Goal: Task Accomplishment & Management: Complete application form

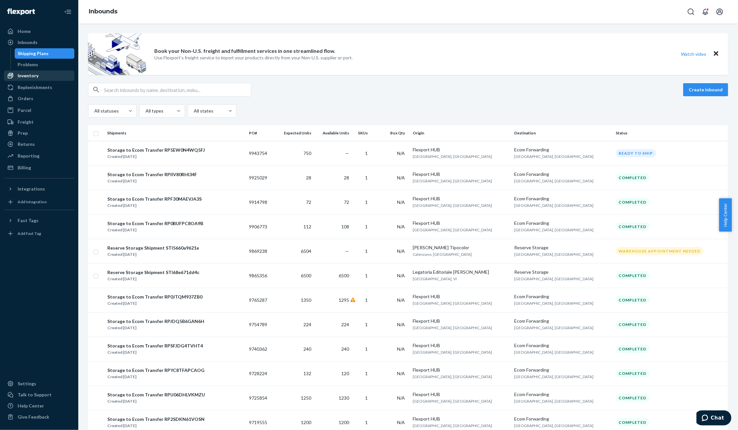
click at [38, 73] on div "Inventory" at bounding box center [39, 75] width 69 height 9
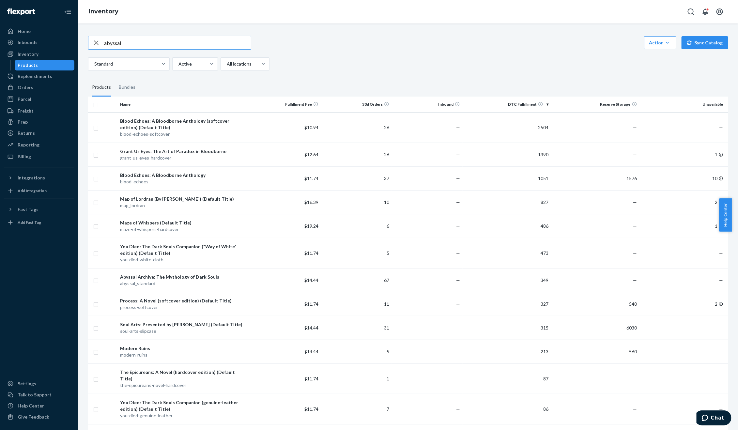
type input "abyssal"
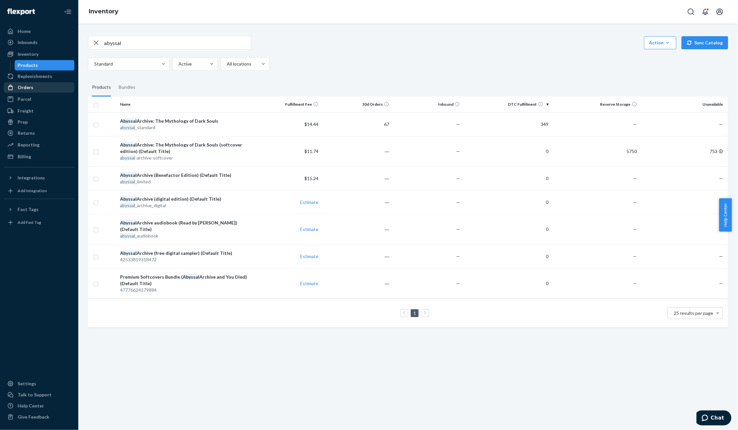
click at [37, 84] on div "Orders" at bounding box center [39, 87] width 69 height 9
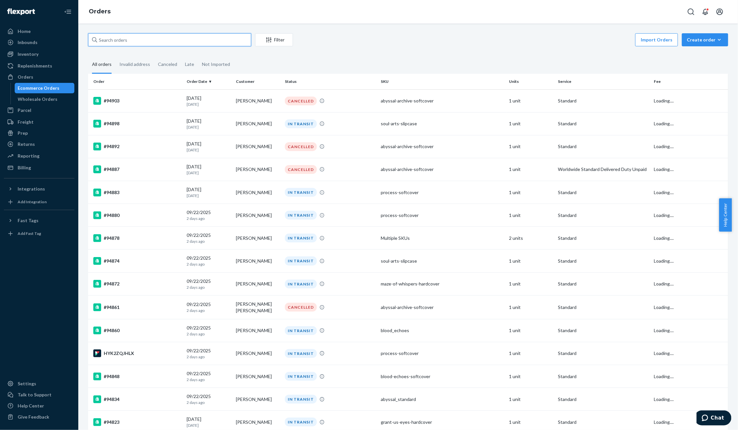
click at [124, 40] on input "text" at bounding box center [169, 39] width 163 height 13
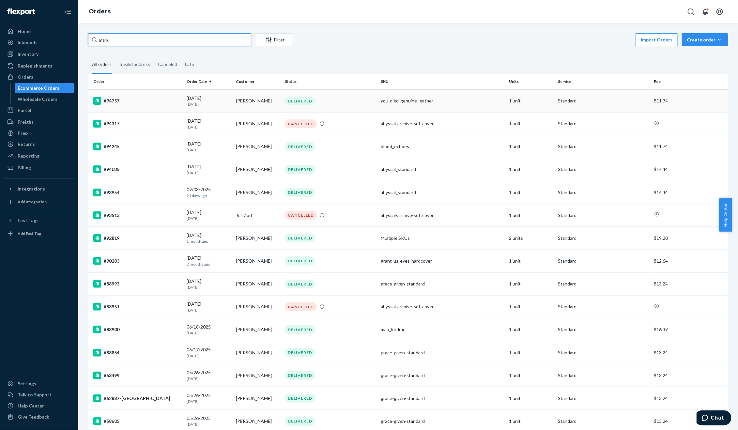
type input "mark"
click at [396, 103] on div "you-died-genuine-leather" at bounding box center [442, 101] width 123 height 7
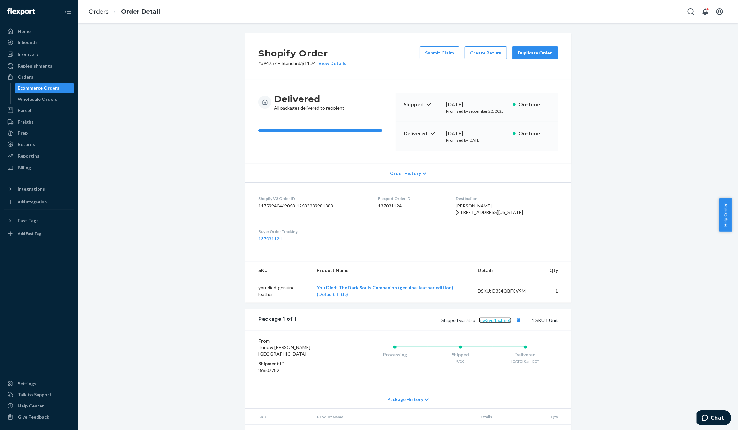
click at [487, 323] on link "mw3vu45xb6e5" at bounding box center [495, 320] width 33 height 6
click at [438, 49] on button "Submit Claim" at bounding box center [439, 52] width 40 height 13
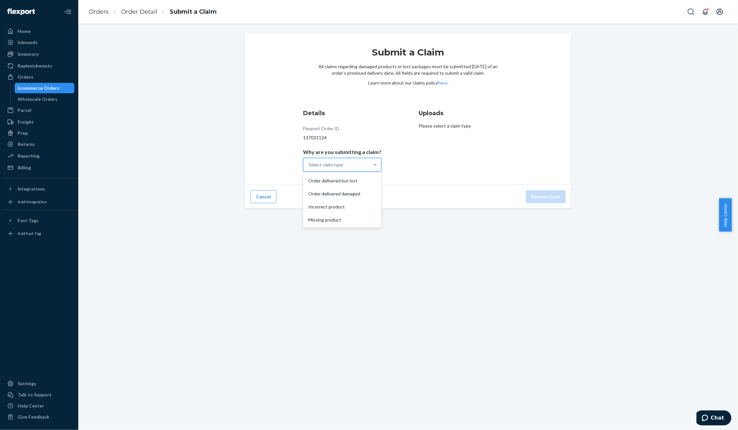
click at [349, 163] on div "Select claim type" at bounding box center [336, 164] width 66 height 13
click at [309, 163] on input "Why are you submitting a claim? option Order delivered but lost focused, 1 of 4…" at bounding box center [308, 164] width 1 height 7
click at [353, 178] on div "Order delivered but lost" at bounding box center [342, 180] width 76 height 13
click at [309, 168] on input "Why are you submitting a claim? option Order delivered but lost focused, 1 of 4…" at bounding box center [308, 164] width 1 height 7
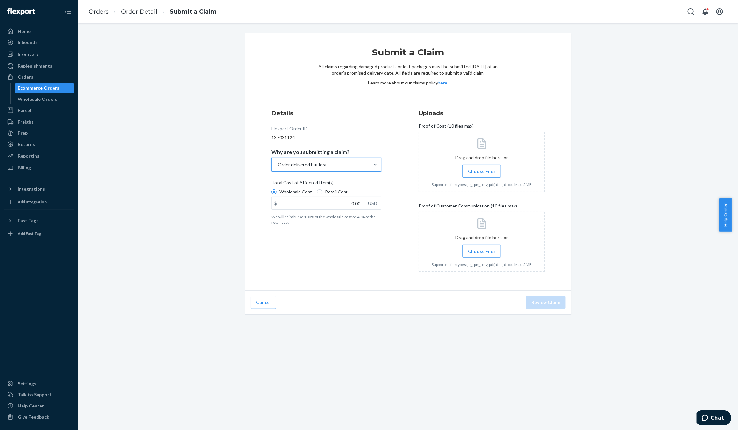
click at [333, 191] on span "Retail Cost" at bounding box center [336, 191] width 23 height 7
click at [322, 191] on input "Retail Cost" at bounding box center [319, 191] width 5 height 5
radio input "true"
radio input "false"
click at [343, 203] on input "0.00" at bounding box center [318, 203] width 92 height 12
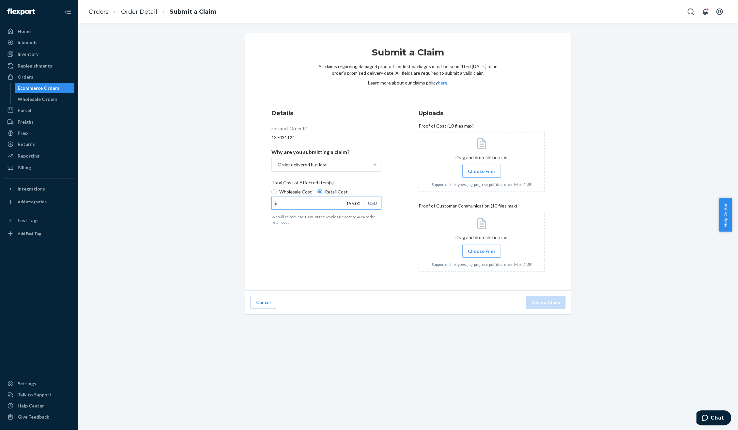
type input "156.00"
click at [362, 239] on div "Details Flexport Order ID 137031124 Why are you submitting a claim? Order deliv…" at bounding box center [334, 193] width 126 height 176
click at [487, 169] on span "Choose Files" at bounding box center [482, 171] width 28 height 7
click at [482, 169] on input "Choose Files" at bounding box center [481, 171] width 0 height 7
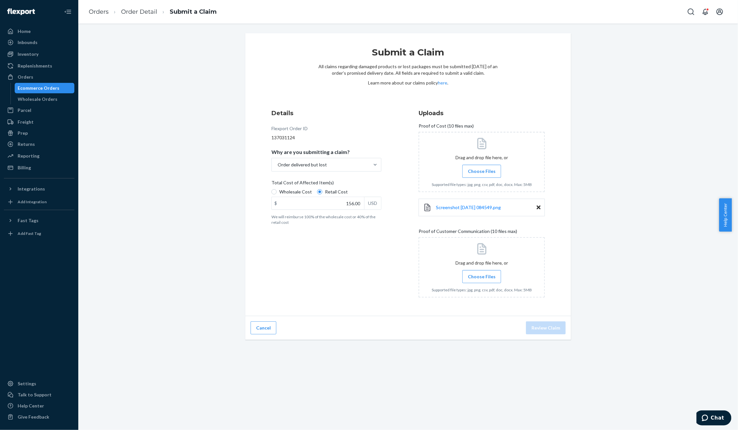
click at [483, 281] on label "Choose Files" at bounding box center [481, 276] width 39 height 13
click at [482, 280] on input "Choose Files" at bounding box center [481, 276] width 0 height 7
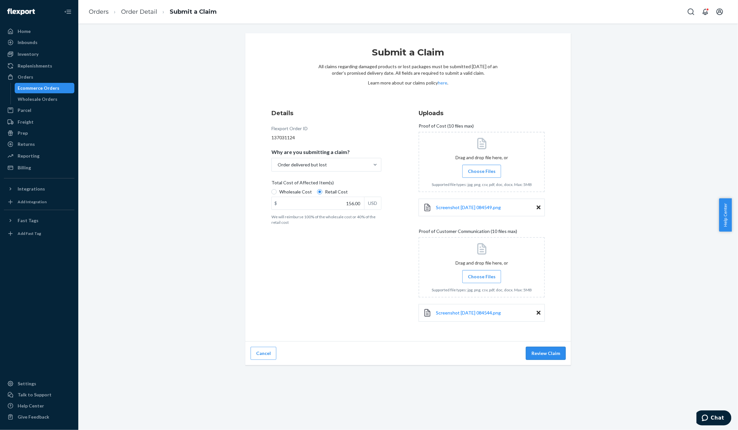
click at [557, 350] on button "Review Claim" at bounding box center [546, 353] width 40 height 13
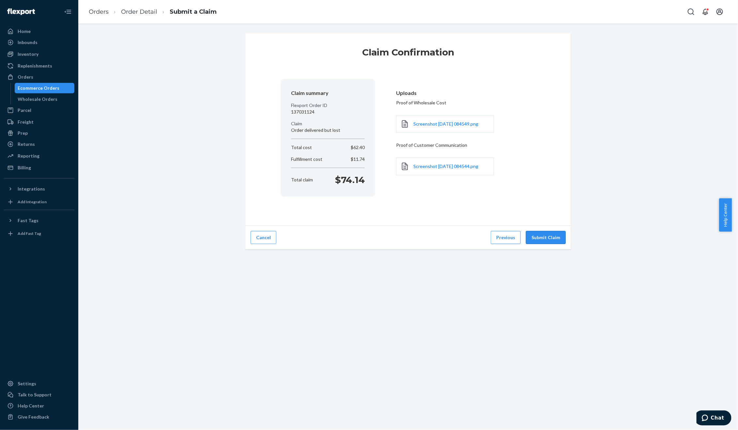
click at [550, 239] on button "Submit Claim" at bounding box center [546, 237] width 40 height 13
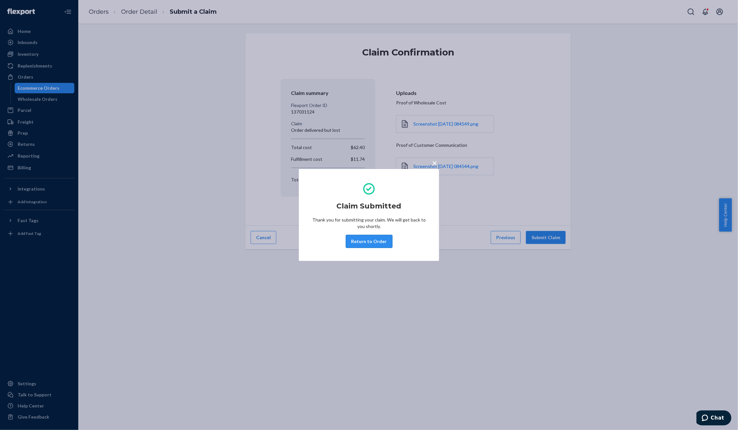
click at [384, 243] on button "Return to Order" at bounding box center [369, 241] width 47 height 13
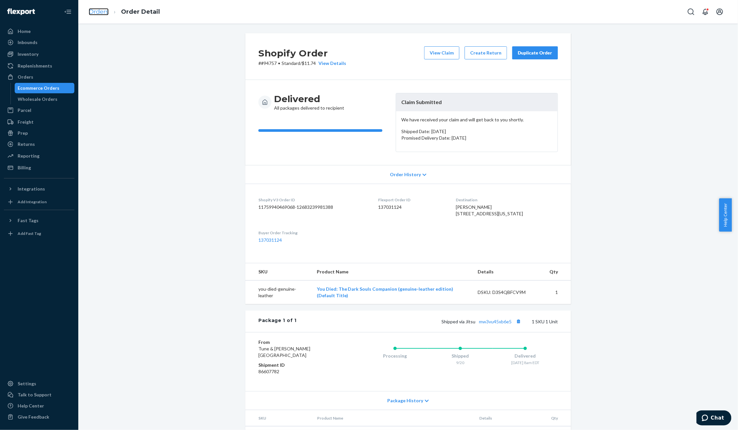
click at [105, 14] on link "Orders" at bounding box center [99, 11] width 20 height 7
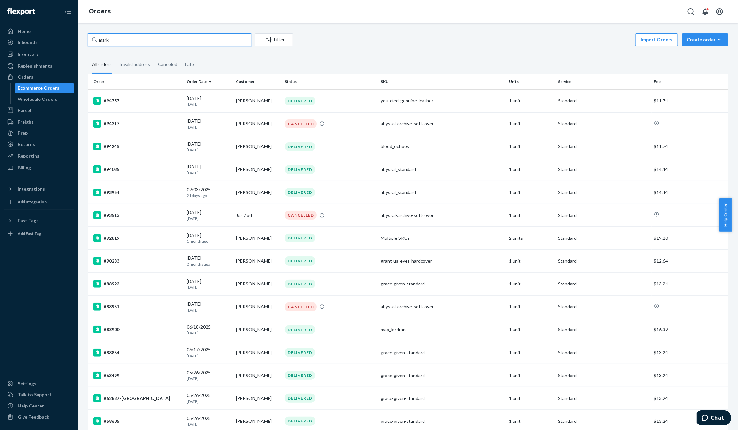
click at [158, 42] on input "mark" at bounding box center [169, 39] width 163 height 13
paste input "[PERSON_NAME]"
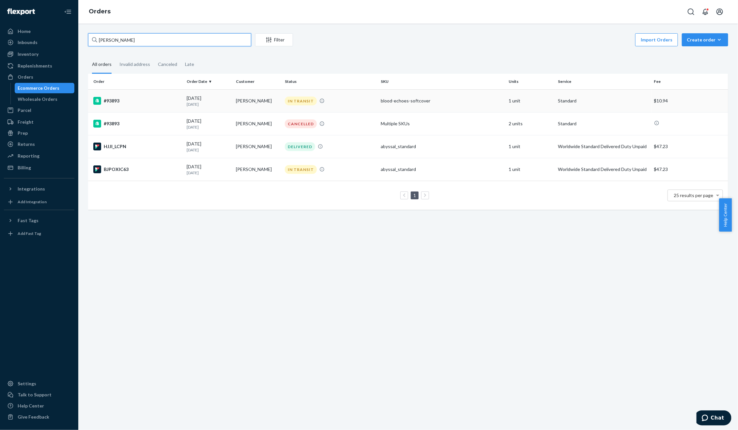
type input "[PERSON_NAME]"
click at [250, 99] on td "[PERSON_NAME]" at bounding box center [257, 100] width 49 height 23
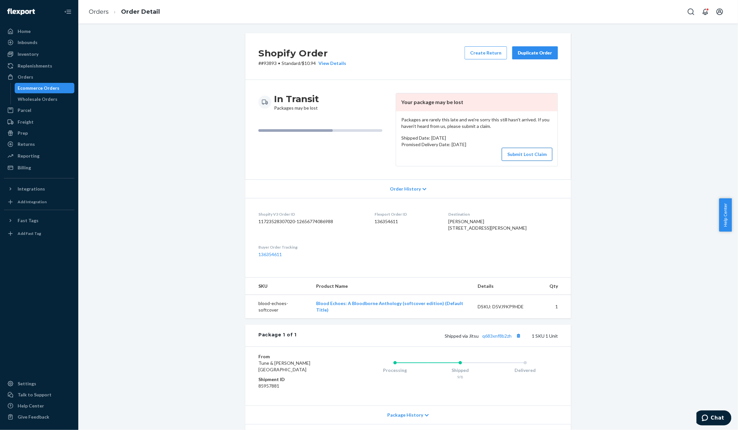
click at [520, 154] on button "Submit Lost Claim" at bounding box center [527, 154] width 51 height 13
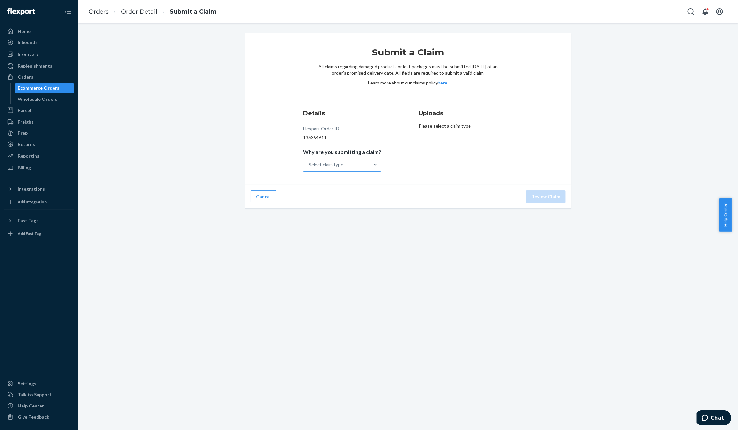
click at [361, 164] on div "Select claim type" at bounding box center [336, 164] width 66 height 13
click at [309, 164] on input "Why are you submitting a claim? Select claim type" at bounding box center [308, 164] width 1 height 7
click at [354, 193] on div "Order with no tracking movement" at bounding box center [342, 197] width 76 height 20
click at [309, 168] on input "Why are you submitting a claim? option Order with no tracking movement focused,…" at bounding box center [308, 164] width 1 height 7
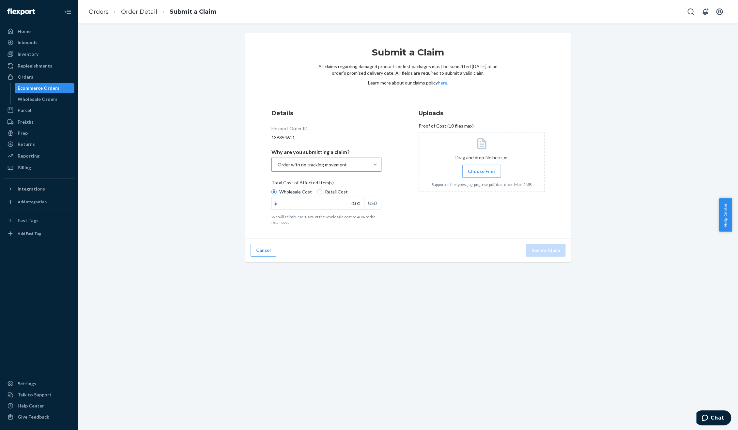
click at [330, 192] on span "Retail Cost" at bounding box center [336, 191] width 23 height 7
click at [322, 192] on input "Retail Cost" at bounding box center [319, 191] width 5 height 5
radio input "true"
radio input "false"
click at [331, 197] on input "0.00" at bounding box center [318, 203] width 92 height 12
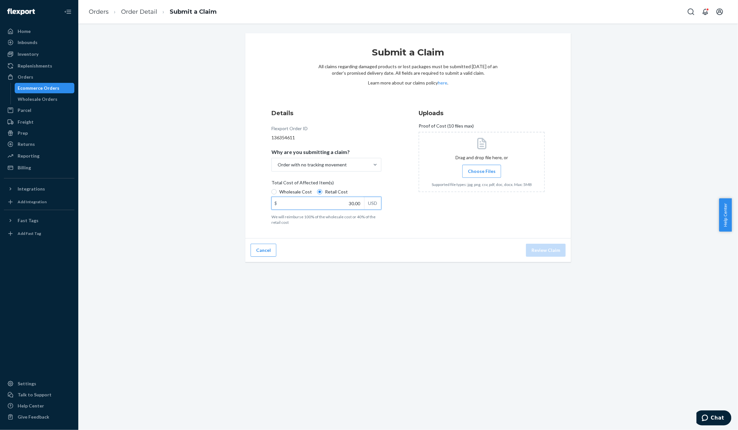
type input "30.00"
click at [490, 173] on span "Choose Files" at bounding box center [482, 171] width 28 height 7
click at [482, 173] on input "Choose Files" at bounding box center [481, 171] width 0 height 7
click at [544, 255] on button "Review Claim" at bounding box center [546, 250] width 40 height 13
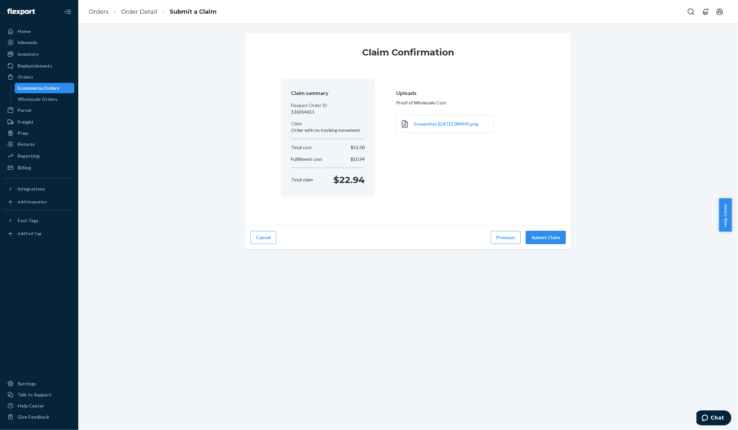
click at [554, 239] on button "Submit Claim" at bounding box center [546, 237] width 40 height 13
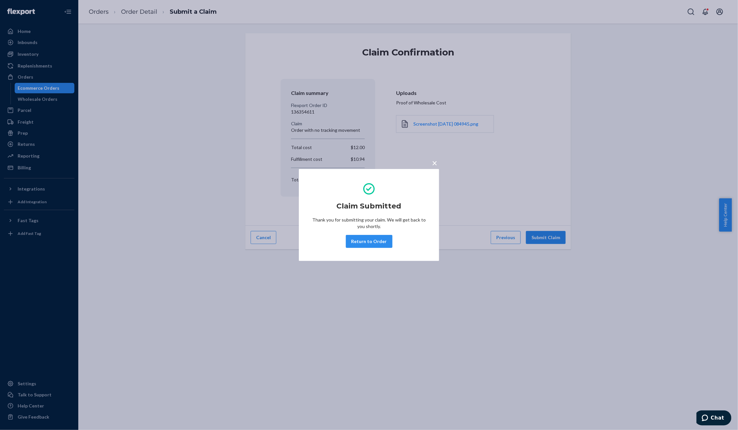
click at [362, 240] on button "Return to Order" at bounding box center [369, 241] width 47 height 13
